Goal: Task Accomplishment & Management: Use online tool/utility

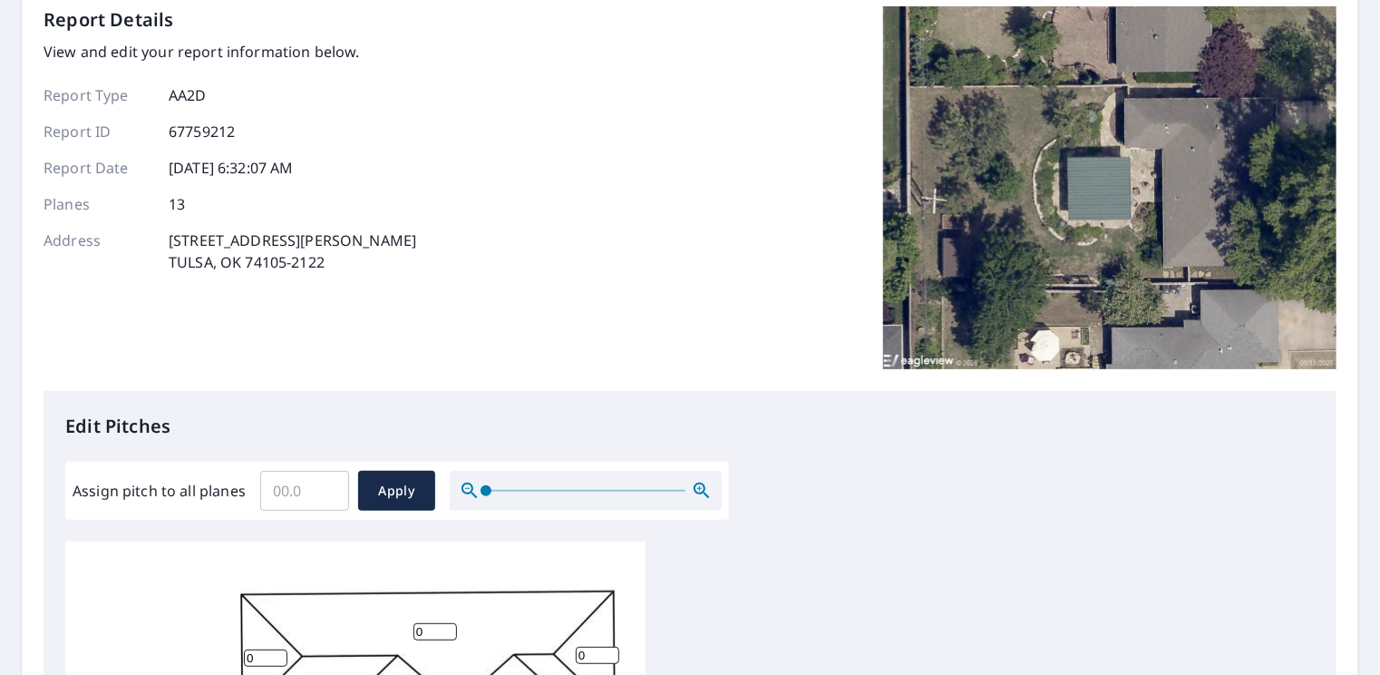
scroll to position [97, 0]
click at [305, 495] on input "Assign pitch to all planes" at bounding box center [304, 489] width 89 height 51
type input "6"
click at [378, 477] on button "Apply" at bounding box center [396, 490] width 77 height 40
type input "6"
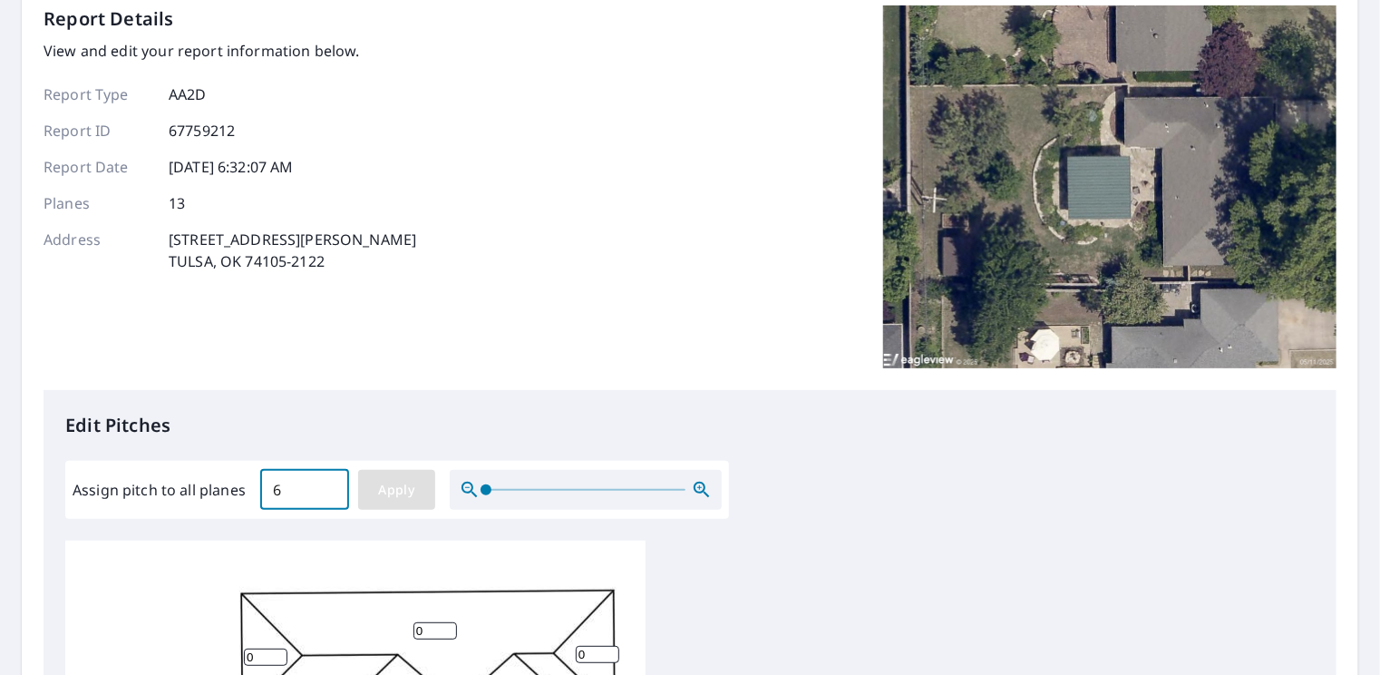
type input "6"
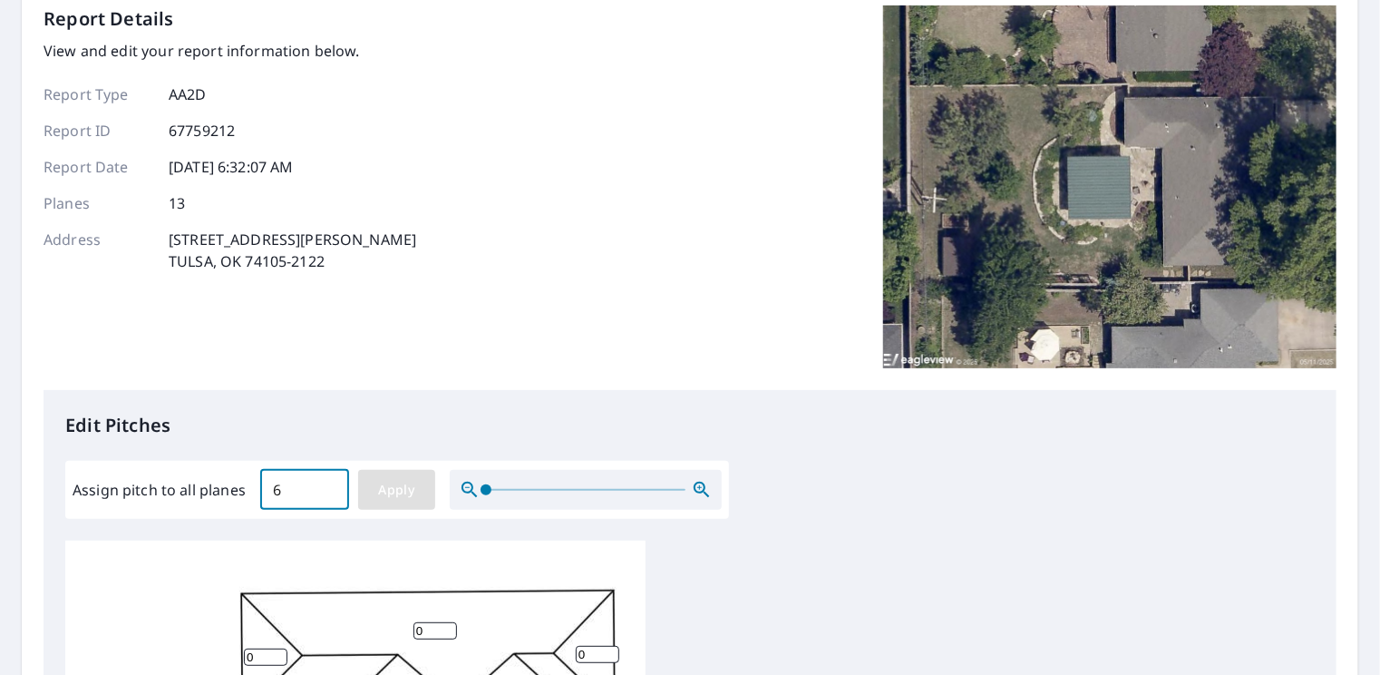
type input "6"
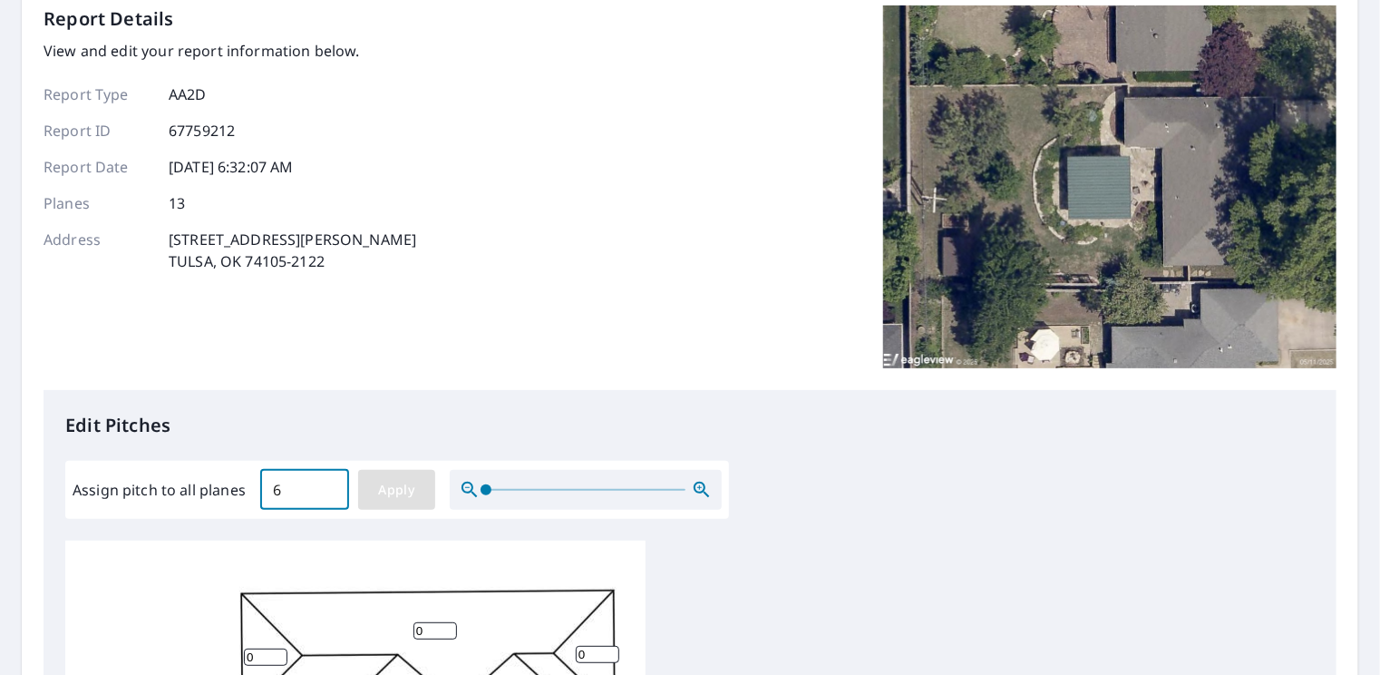
type input "6"
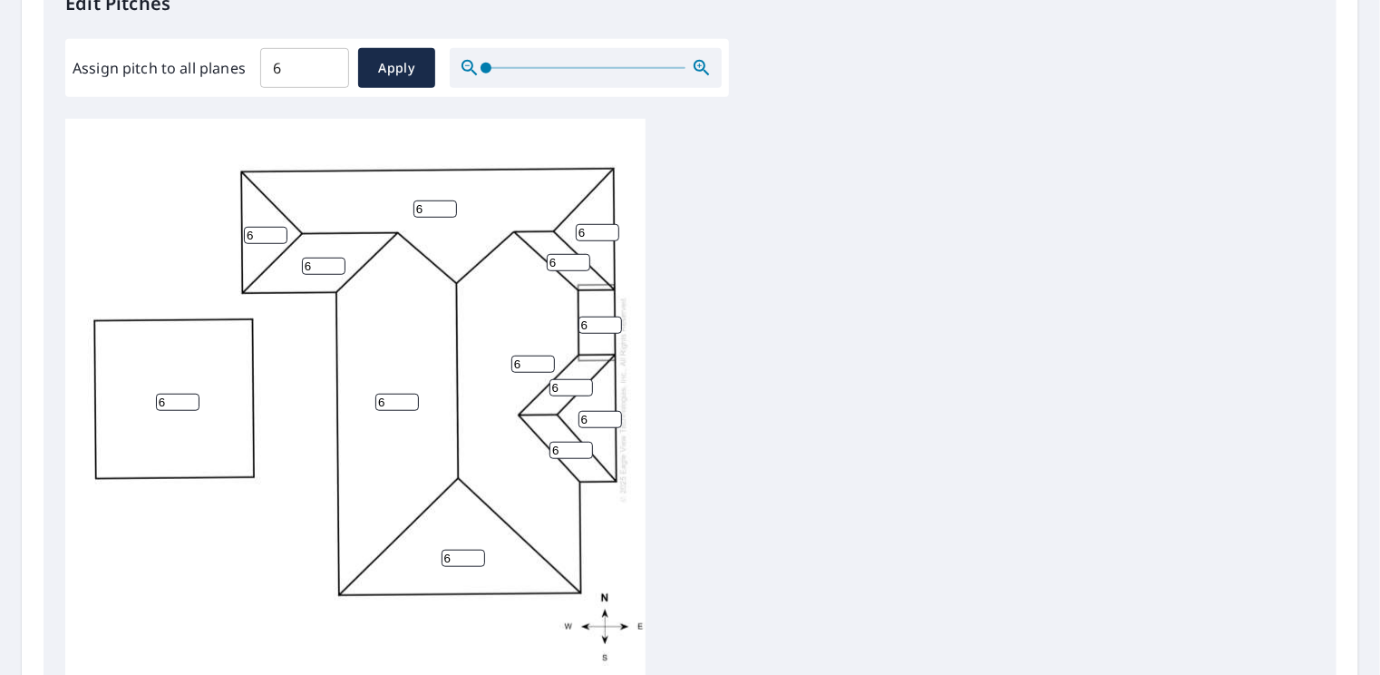
scroll to position [760, 0]
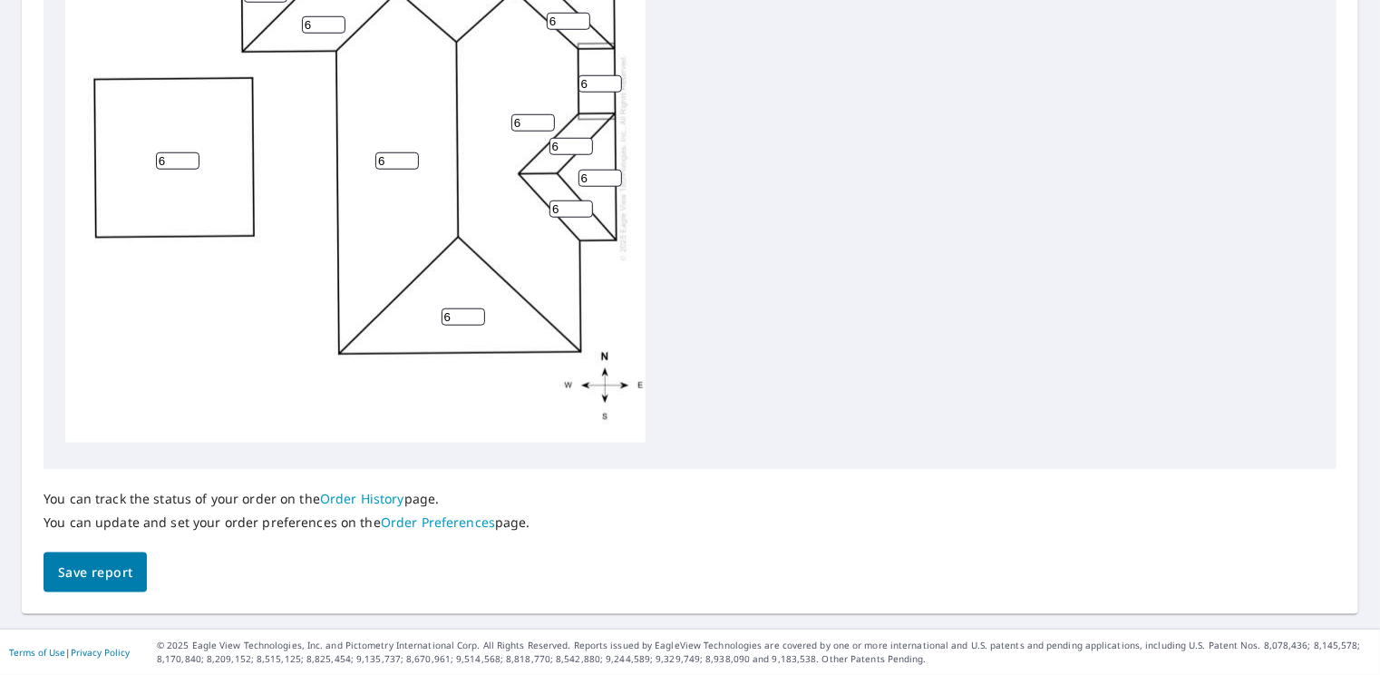
click at [102, 583] on span "Save report" at bounding box center [95, 572] width 74 height 23
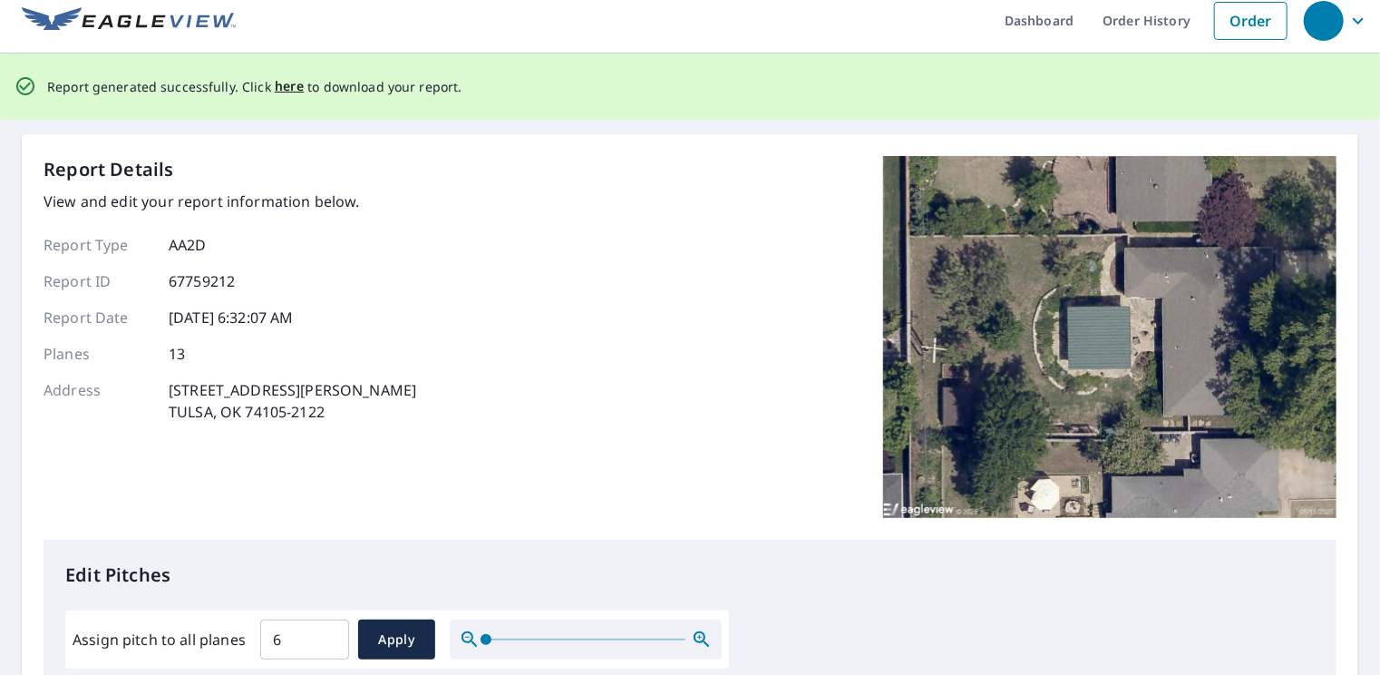
scroll to position [0, 0]
